Goal: Task Accomplishment & Management: Complete application form

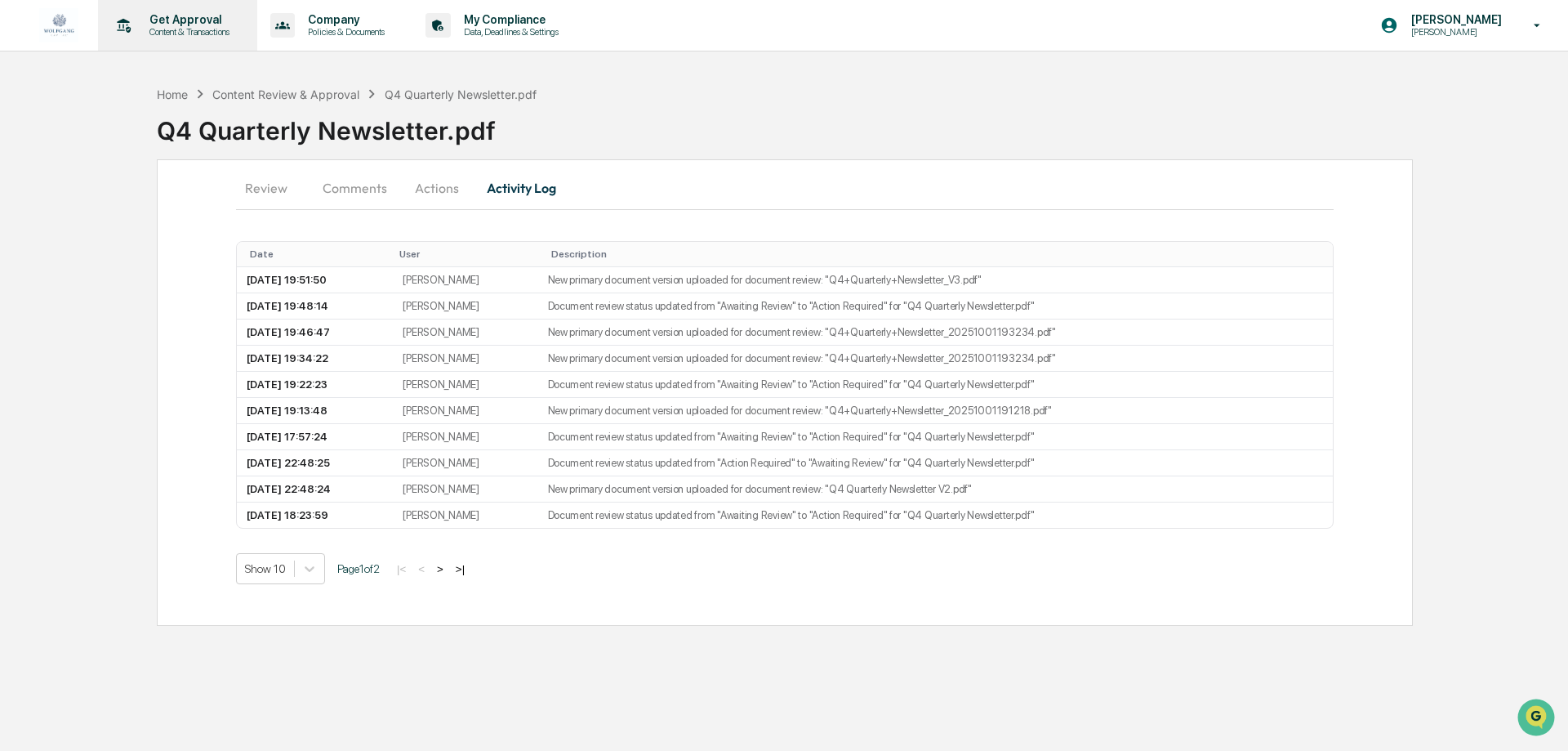
click at [182, 39] on div "Get Approval Content & Transactions" at bounding box center [176, 25] width 143 height 51
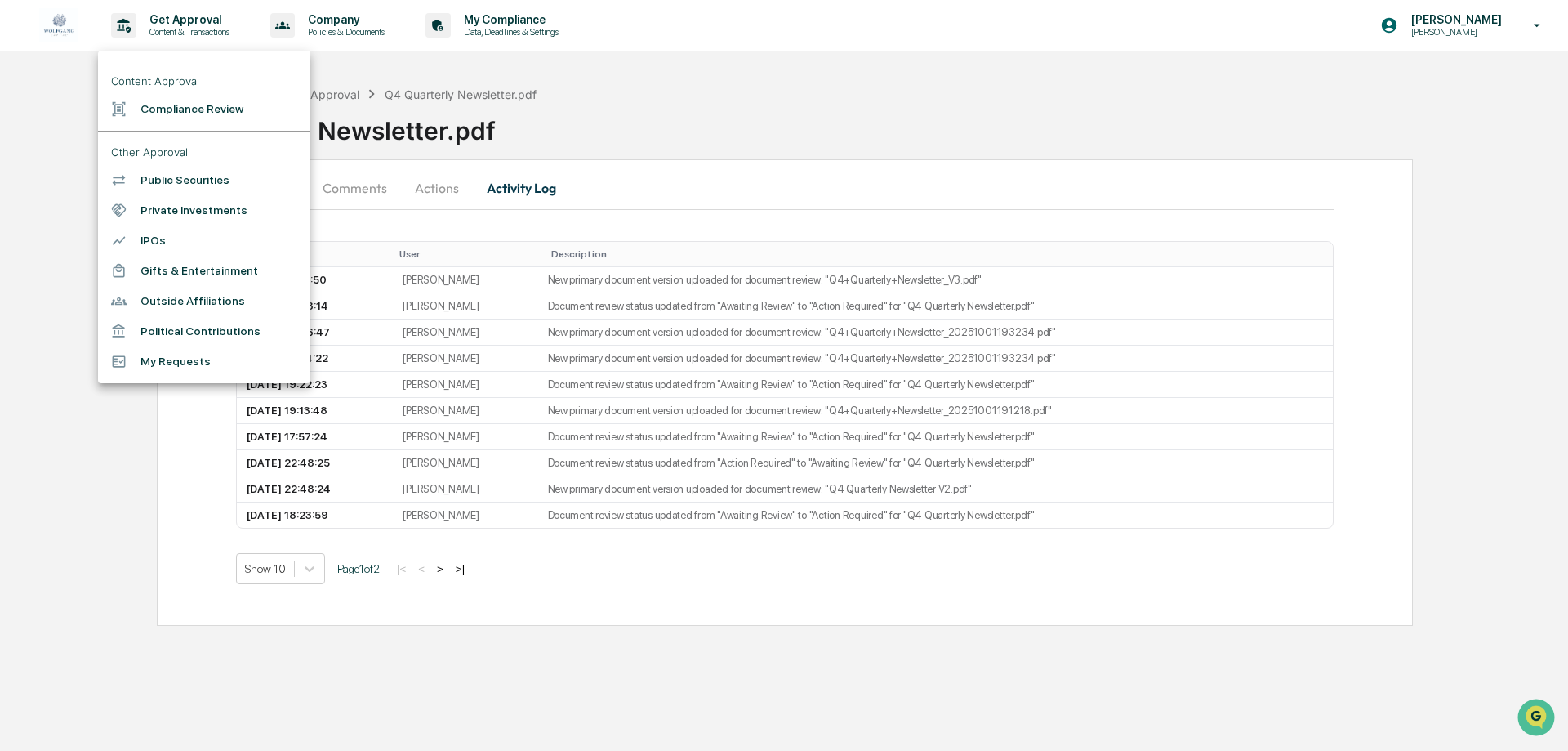
click at [217, 115] on li "Compliance Review" at bounding box center [204, 108] width 212 height 30
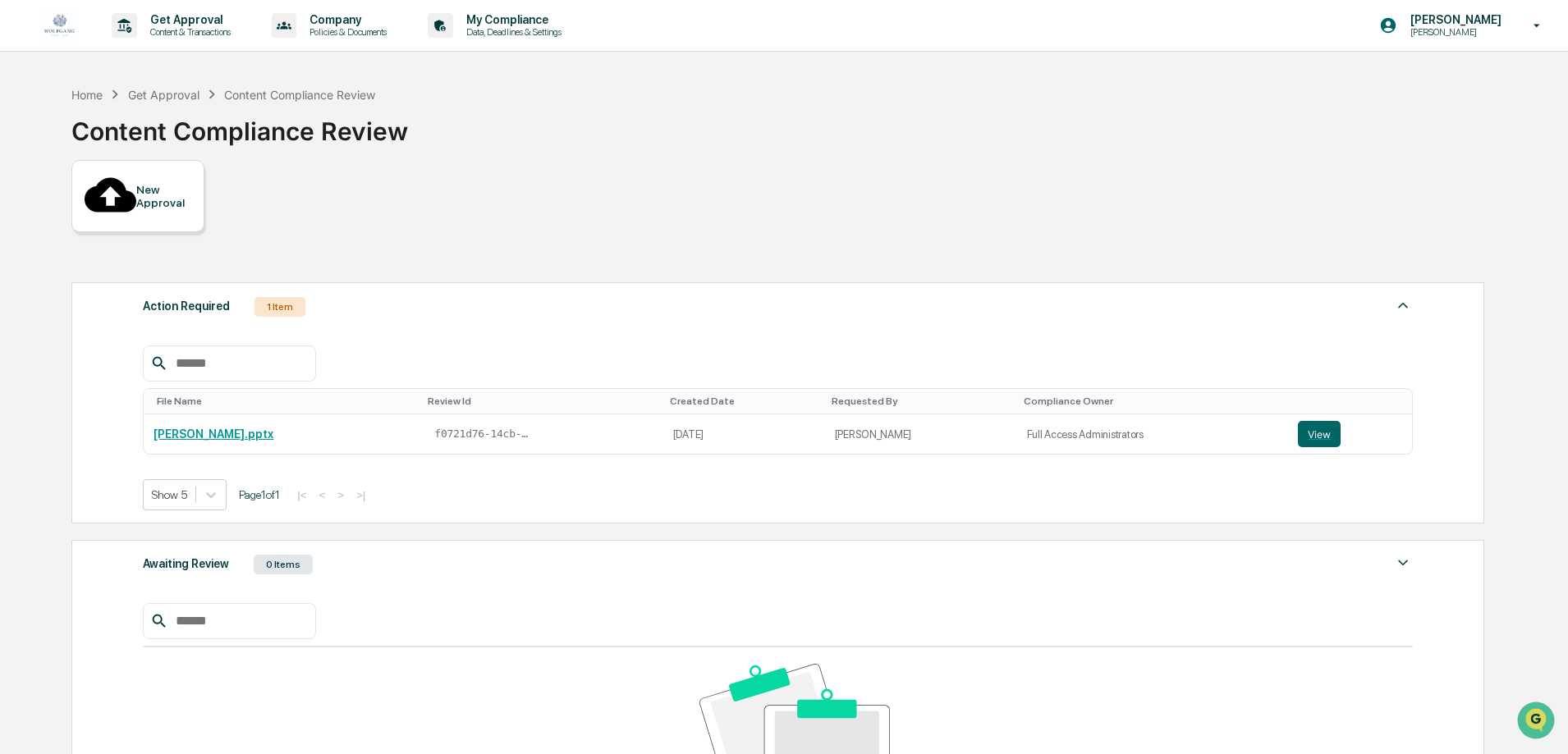
click at [136, 195] on div "New Approval" at bounding box center [138, 196] width 133 height 73
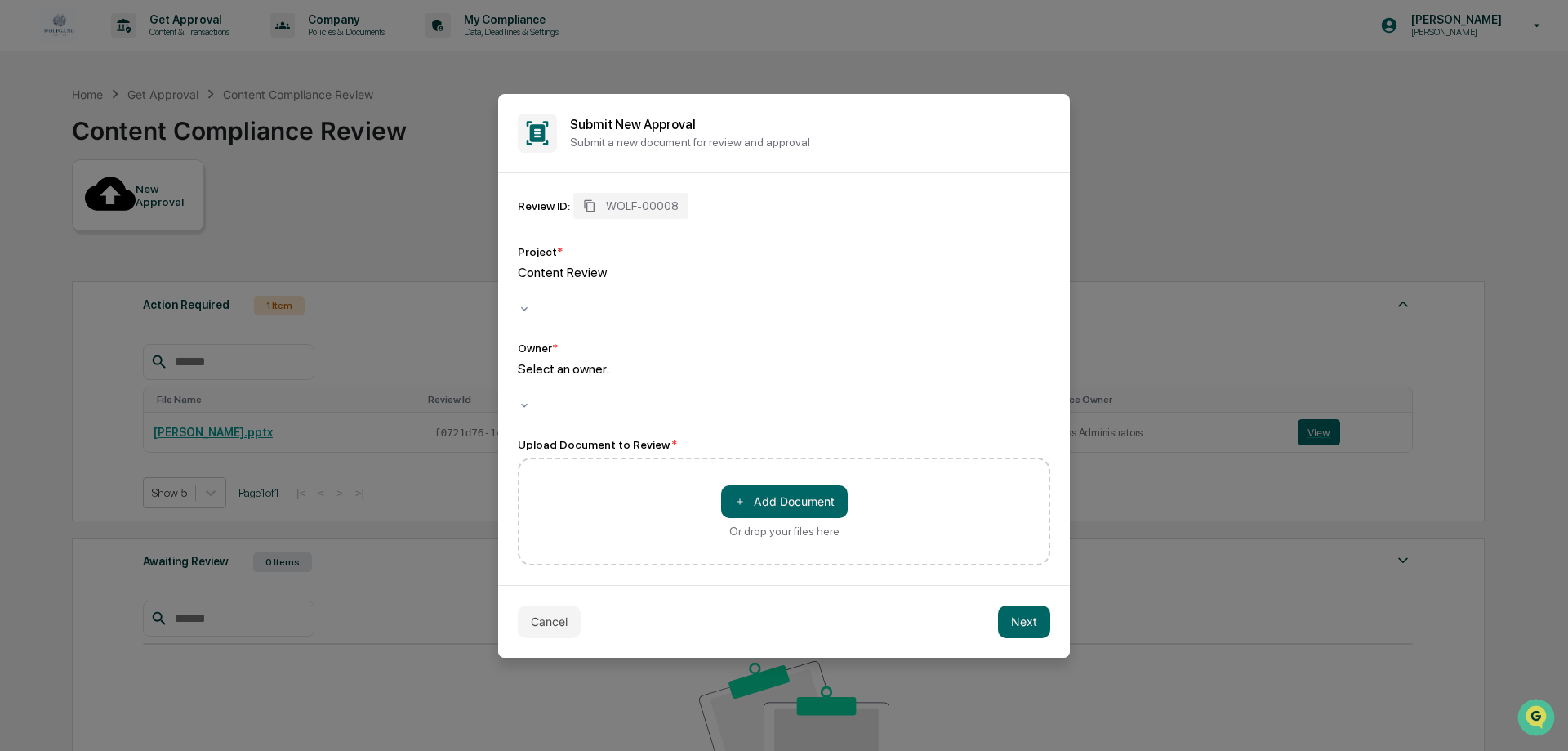
click at [522, 299] on div at bounding box center [520, 291] width 3 height 19
click at [522, 379] on div at bounding box center [520, 388] width 3 height 19
click at [816, 485] on button "＋ Add Document" at bounding box center [785, 502] width 126 height 33
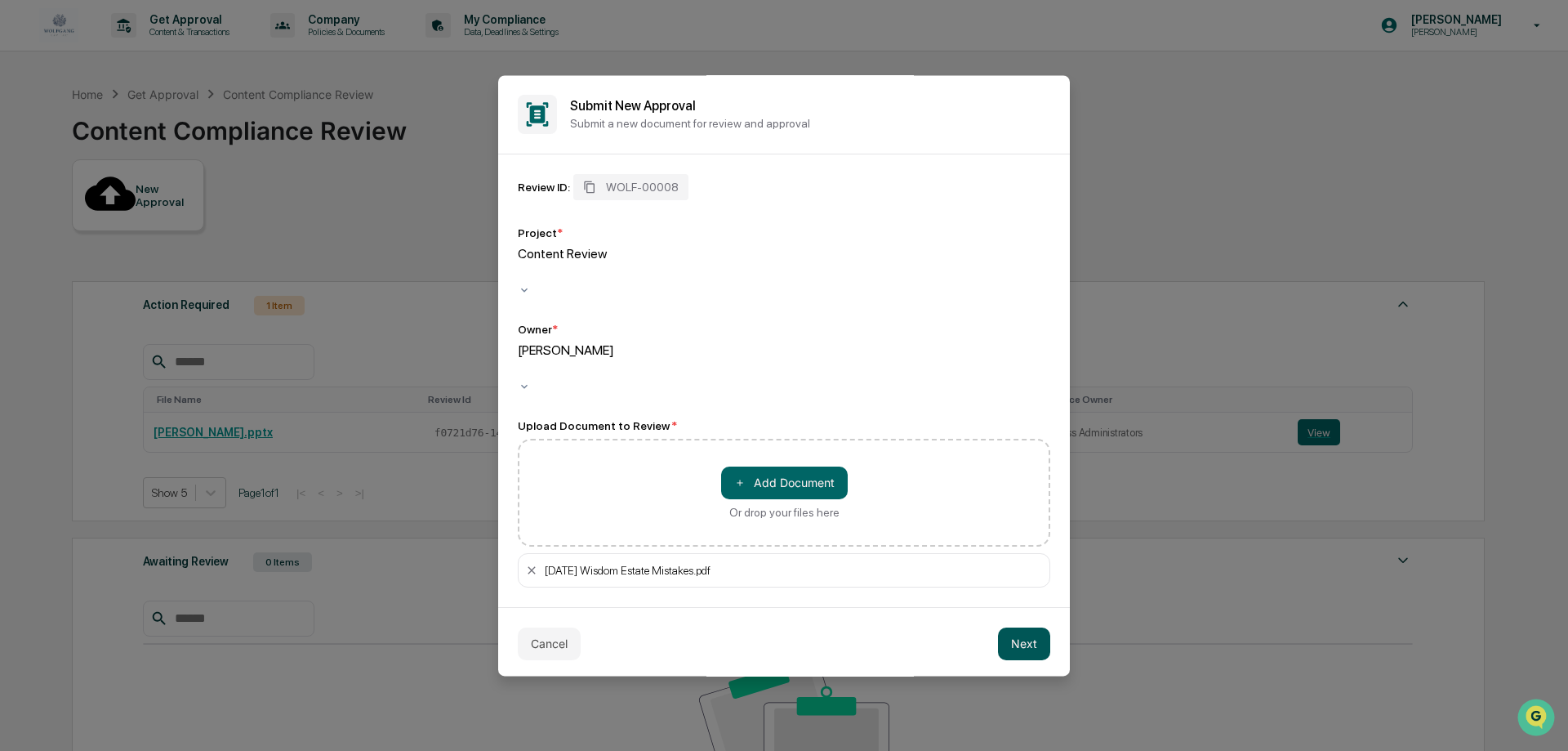
click at [1024, 628] on button "Next" at bounding box center [1024, 644] width 52 height 33
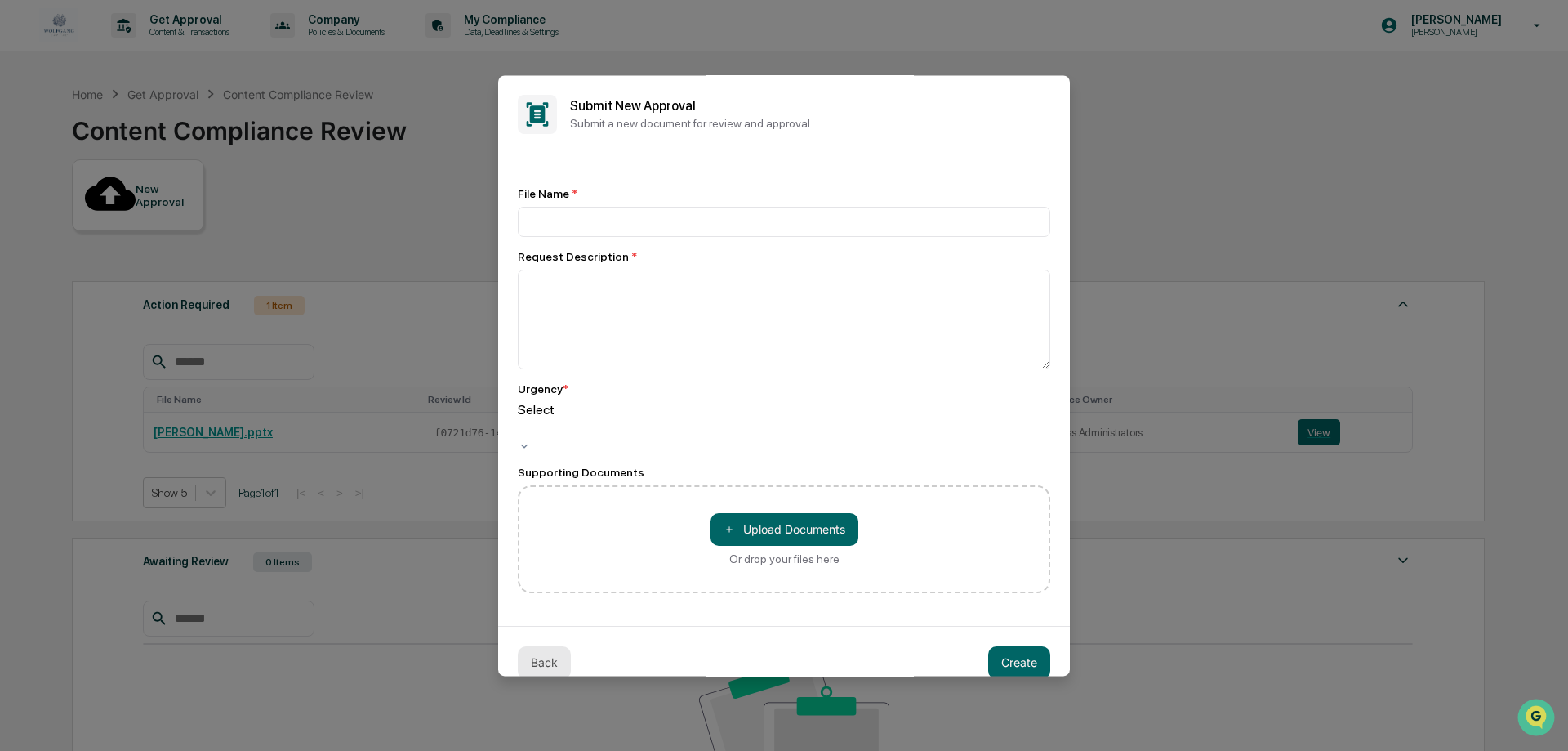
click at [545, 647] on button "Back" at bounding box center [544, 662] width 53 height 33
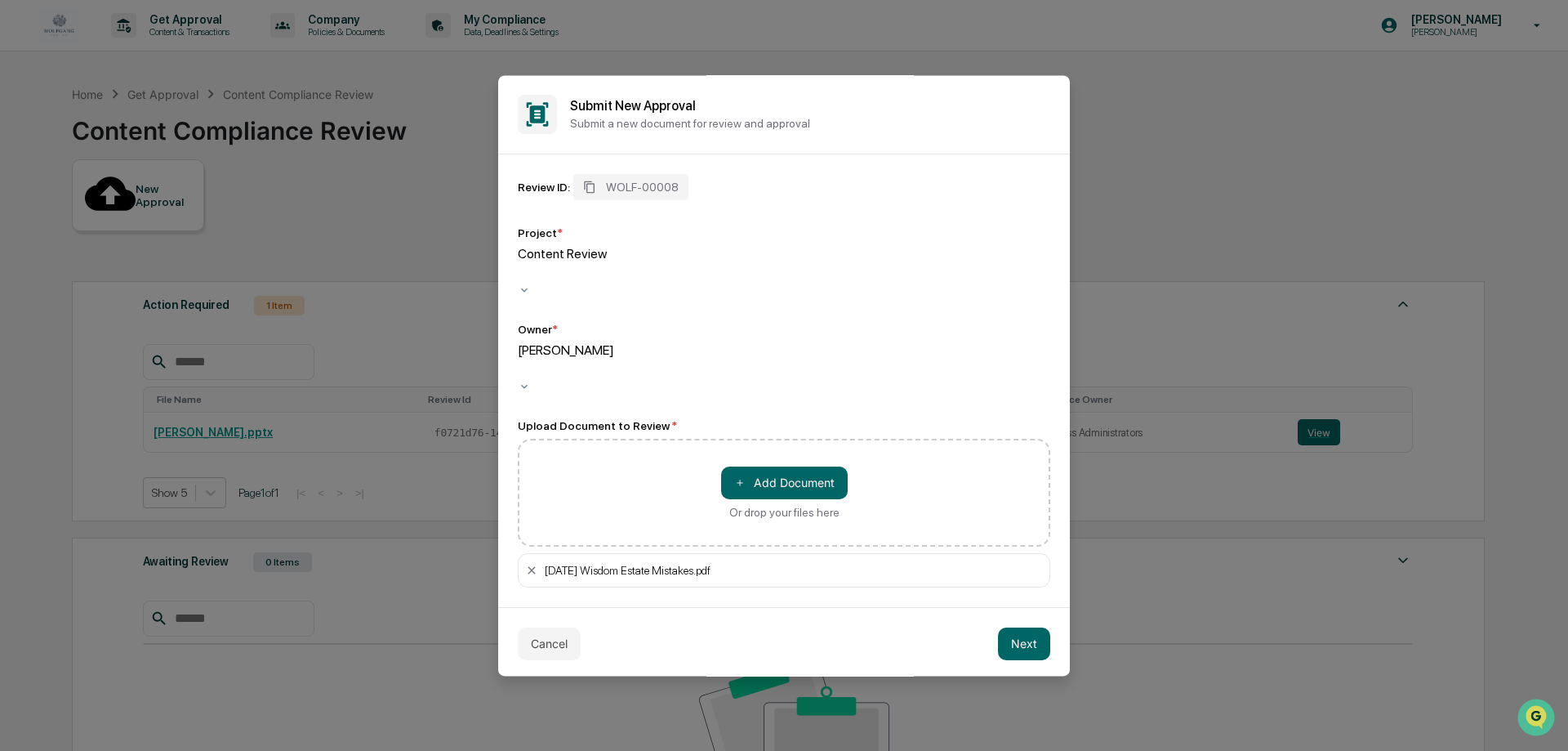
click at [1050, 623] on div "Cancel Next" at bounding box center [784, 643] width 572 height 72
click at [1037, 628] on button "Next" at bounding box center [1024, 644] width 52 height 33
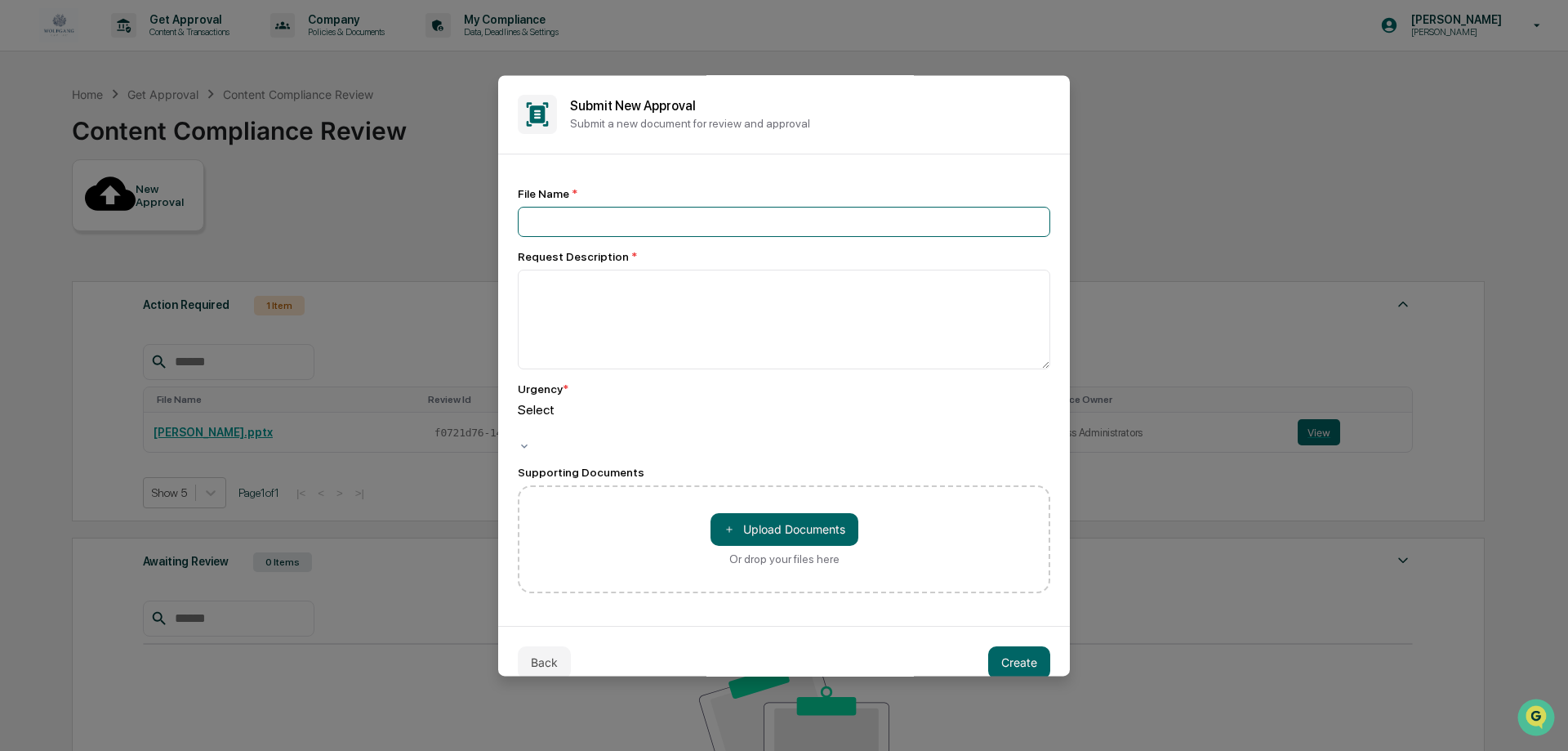
click at [533, 227] on input at bounding box center [784, 221] width 533 height 30
type input "**********"
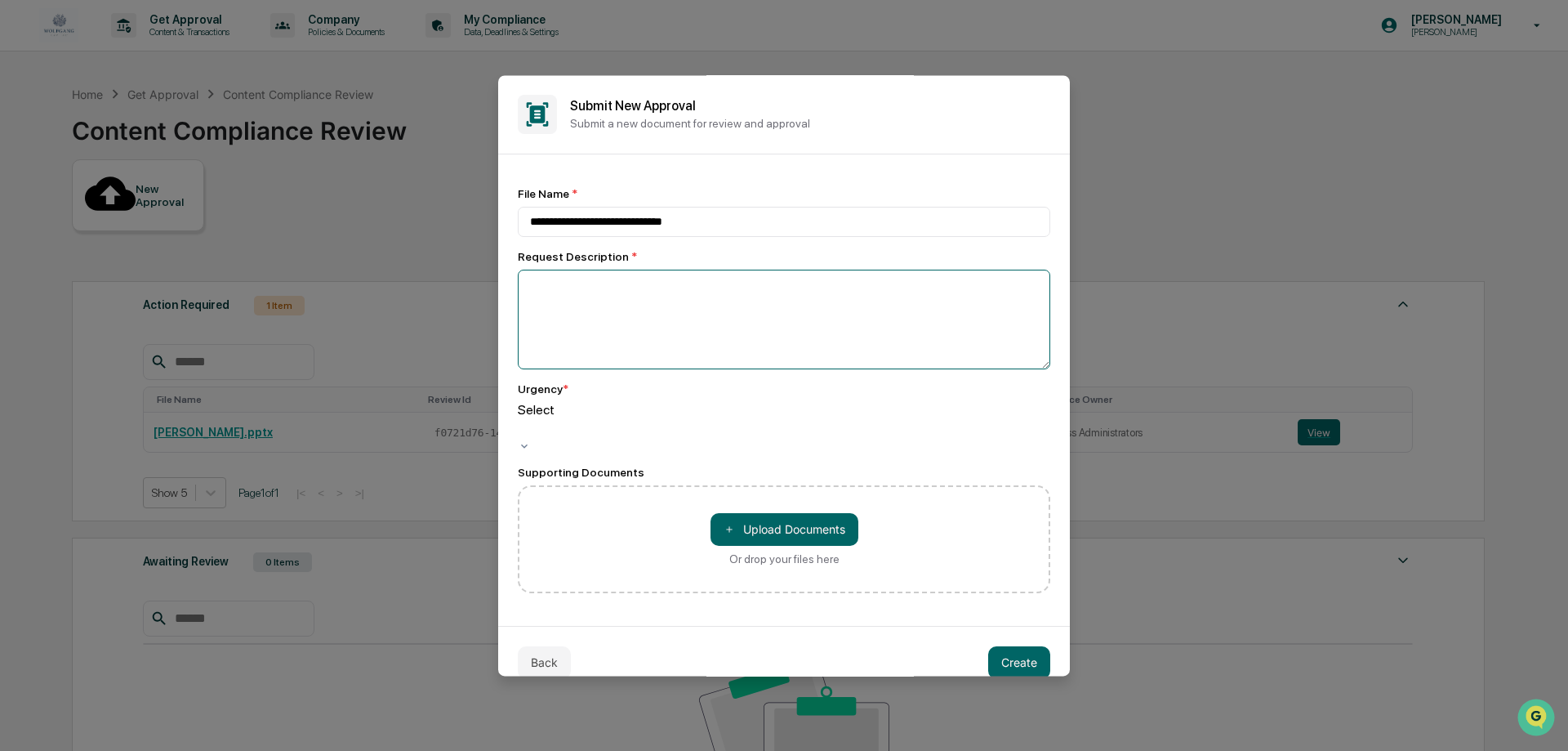
click at [703, 321] on textarea at bounding box center [784, 319] width 533 height 99
type textarea "*******"
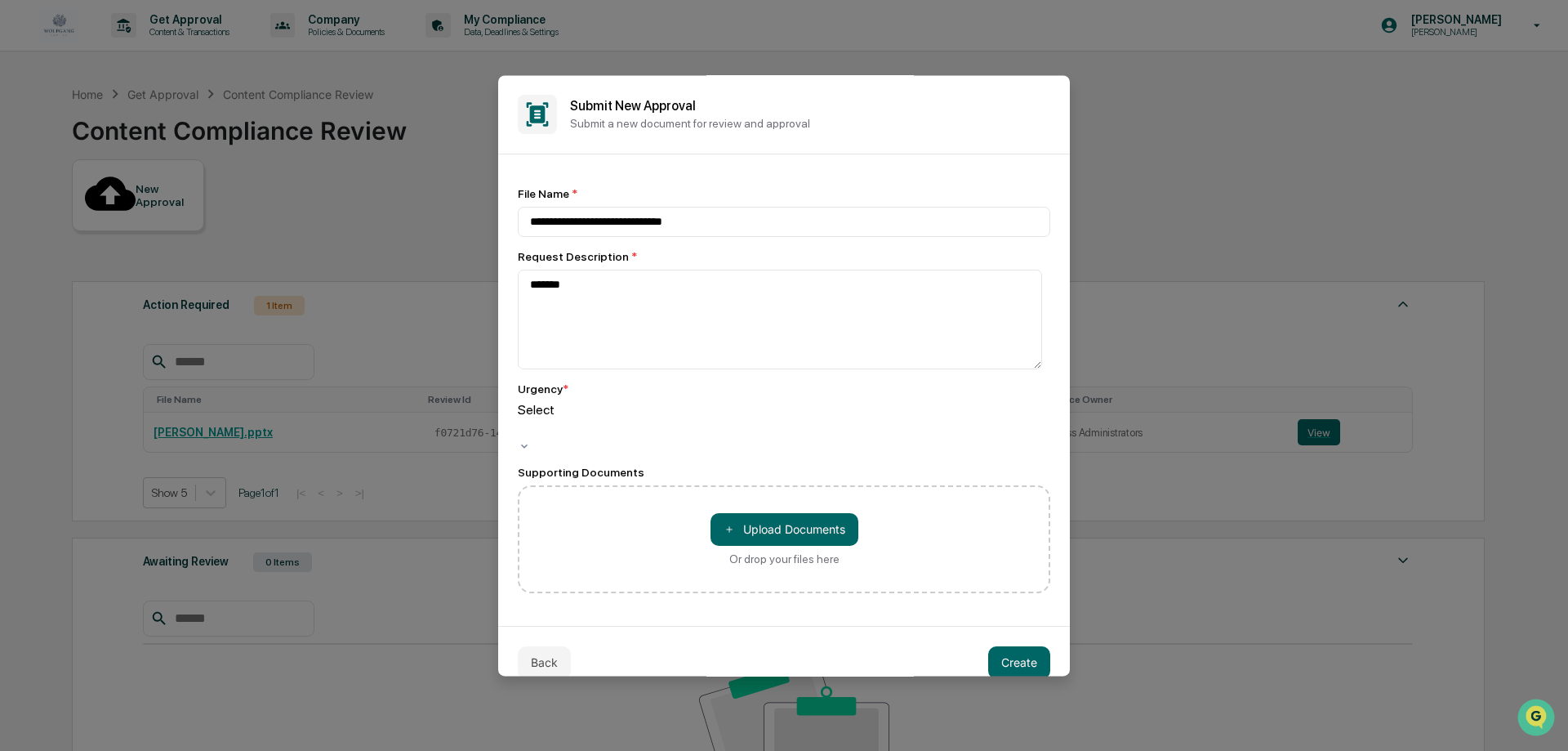
drag, startPoint x: 681, startPoint y: 401, endPoint x: 676, endPoint y: 422, distance: 21.6
click at [679, 408] on div "Urgency * Select" at bounding box center [784, 418] width 533 height 70
click at [522, 422] on div at bounding box center [520, 428] width 3 height 19
click at [638, 501] on div "＋ Upload Documents Or drop your files here" at bounding box center [784, 539] width 533 height 108
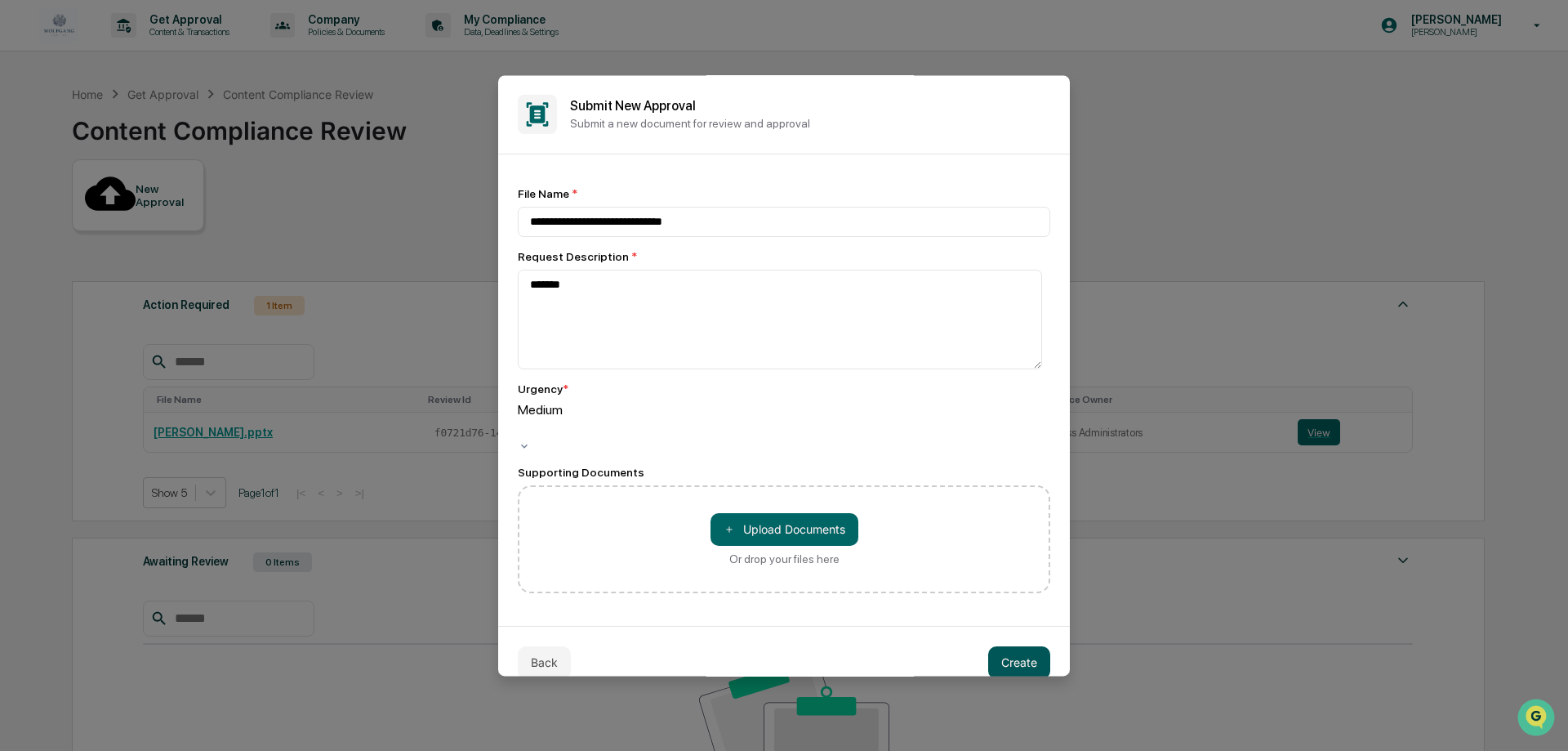
click at [988, 646] on button "Create" at bounding box center [1019, 662] width 62 height 33
